Goal: Navigation & Orientation: Find specific page/section

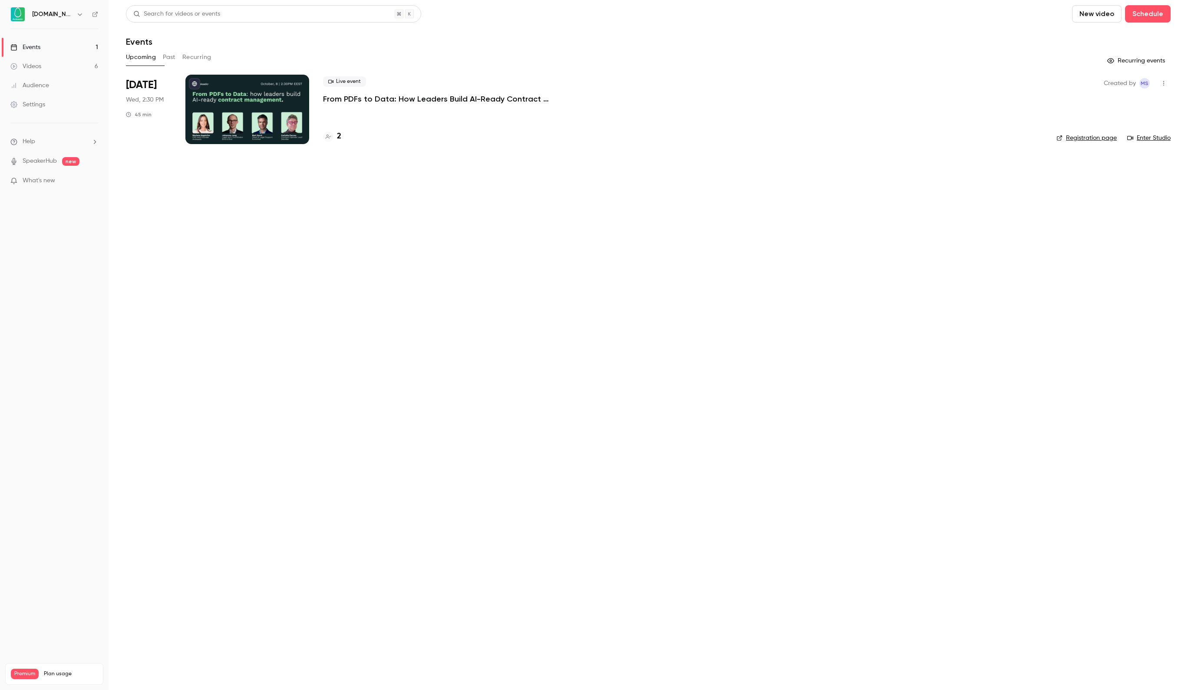
click at [339, 138] on h4 "2" at bounding box center [339, 137] width 4 height 12
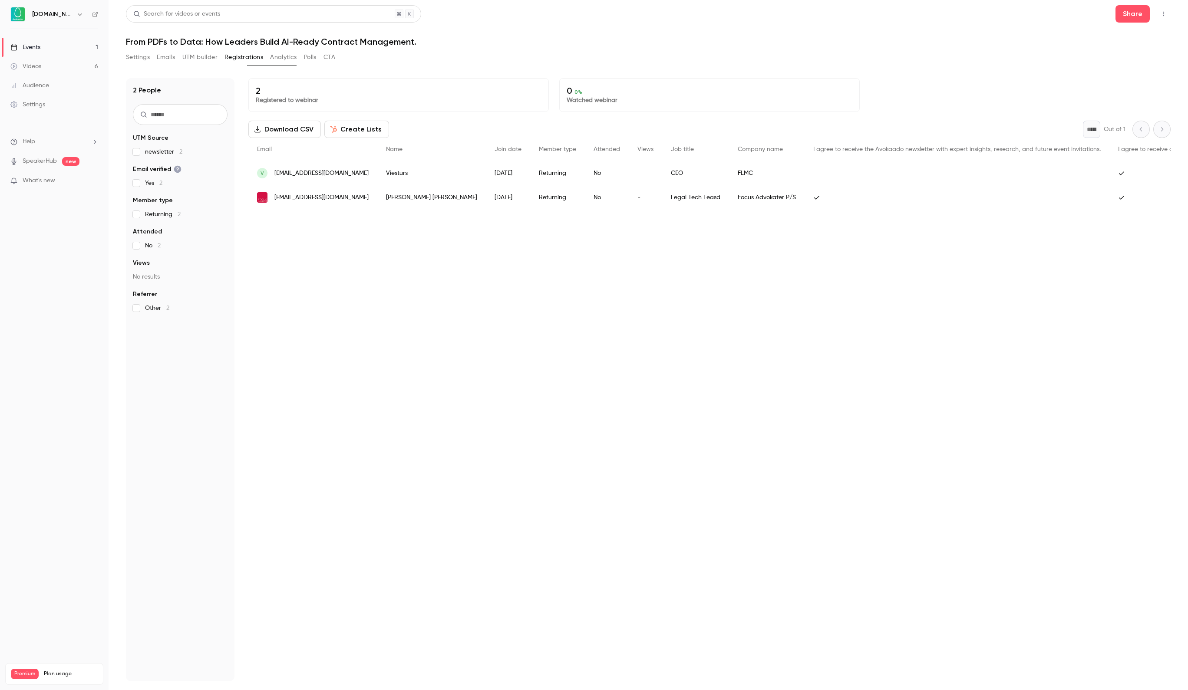
click at [39, 46] on div "Events" at bounding box center [25, 47] width 30 height 9
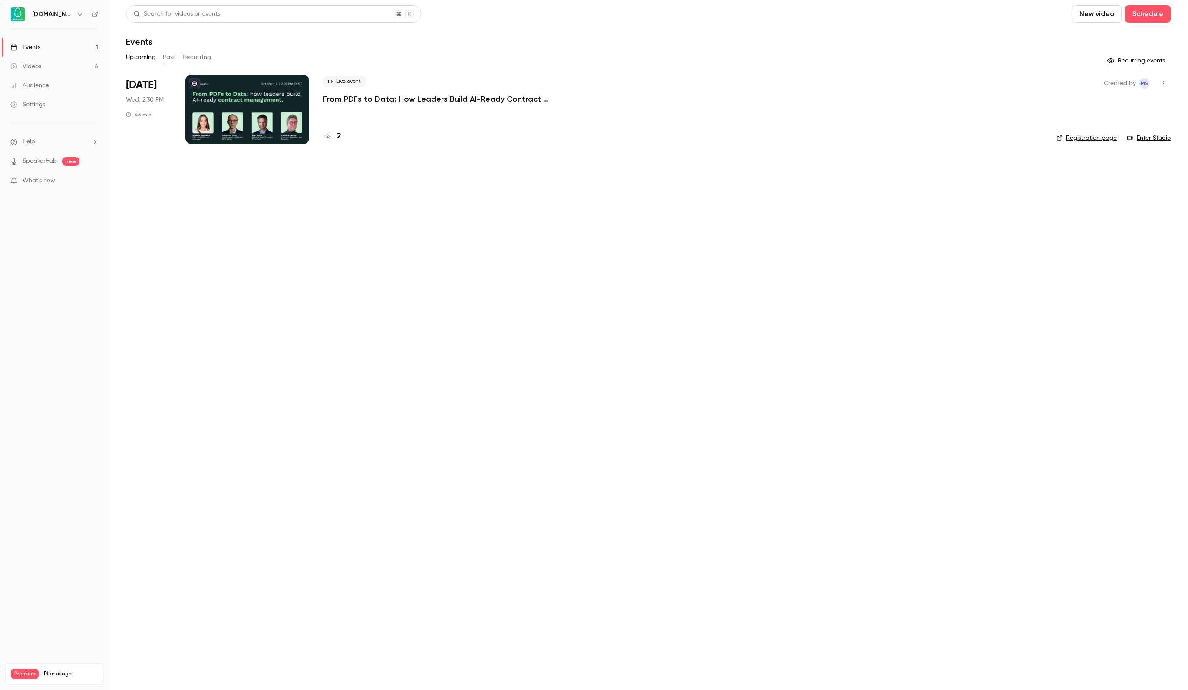
click at [255, 116] on div at bounding box center [247, 109] width 124 height 69
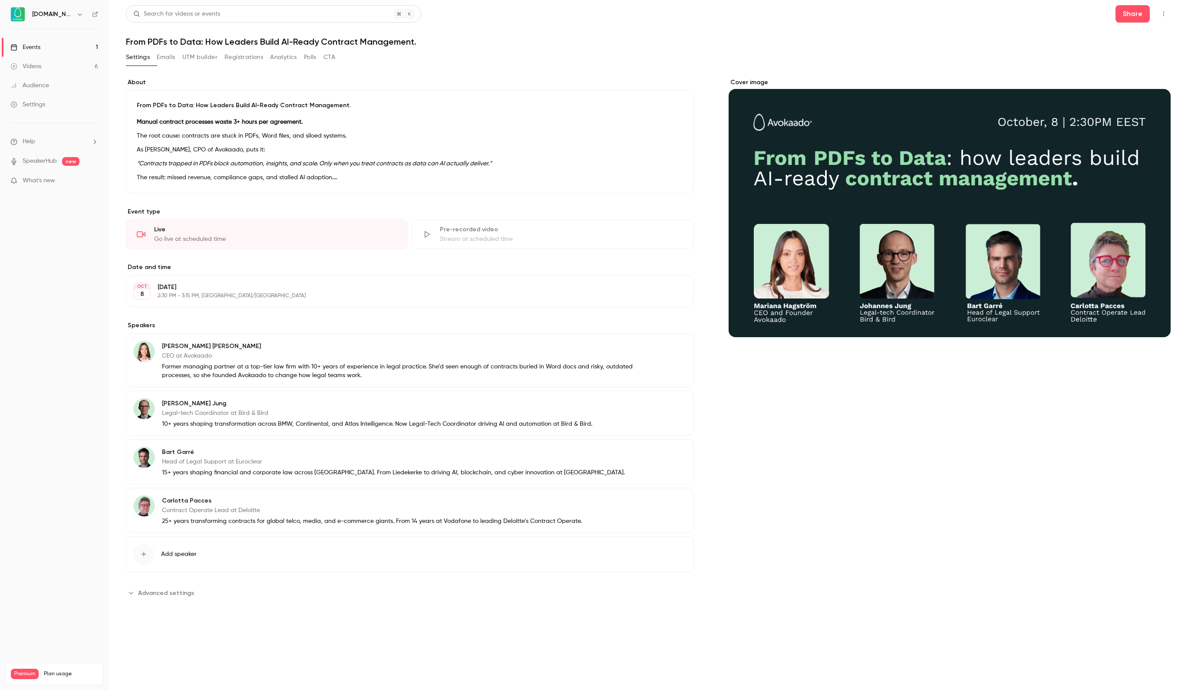
scroll to position [18, 0]
click at [234, 260] on li "Turn contracts into structured, AI-ready data" at bounding box center [417, 255] width 532 height 9
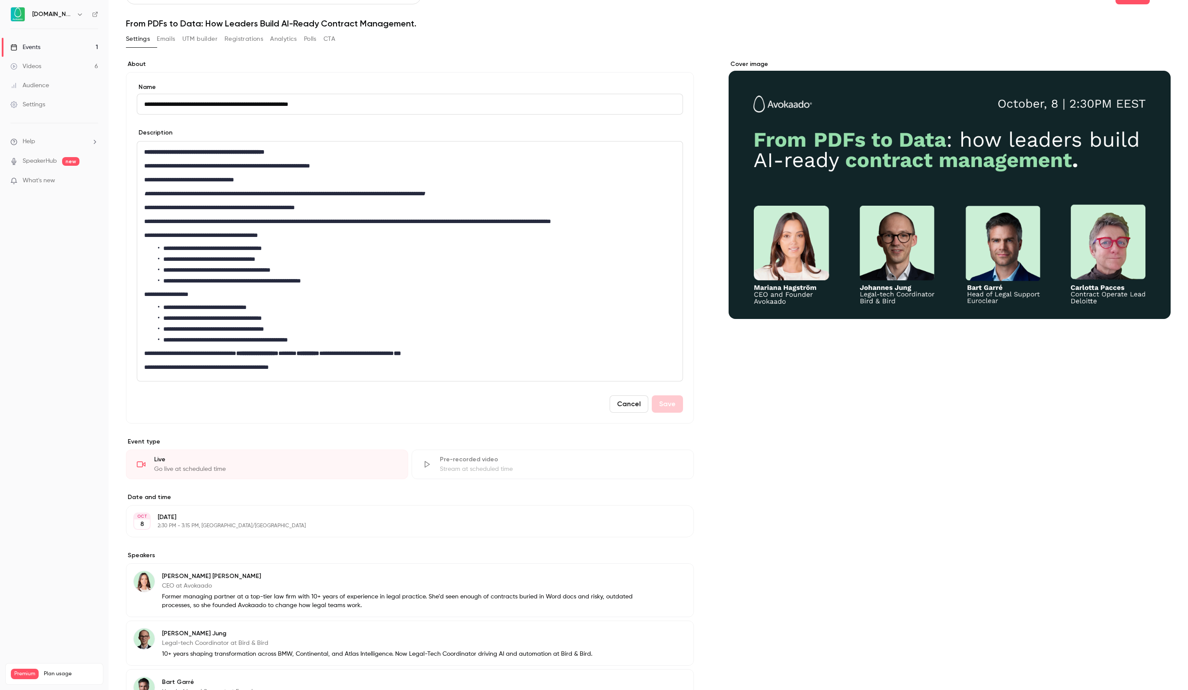
scroll to position [0, 0]
